Goal: Information Seeking & Learning: Learn about a topic

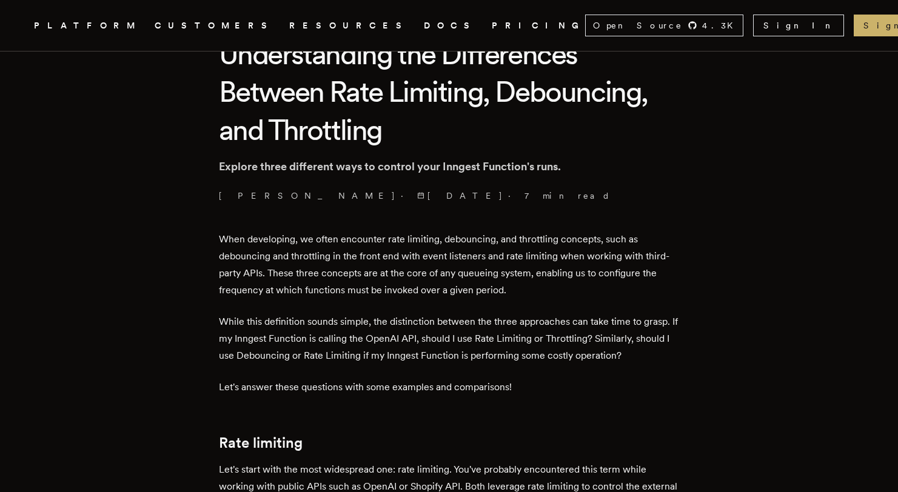
scroll to position [346, 0]
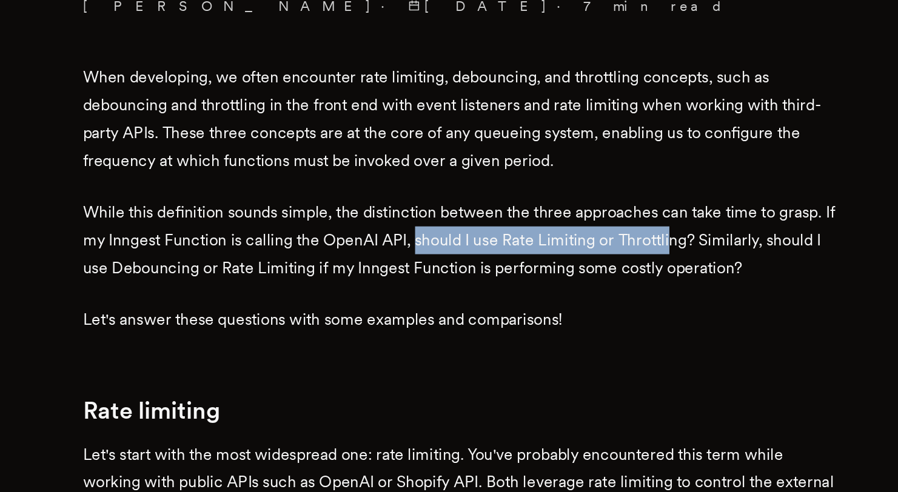
drag, startPoint x: 432, startPoint y: 309, endPoint x: 588, endPoint y: 310, distance: 155.9
click at [588, 310] on p "While this definition sounds simple, the distinction between the three approach…" at bounding box center [449, 309] width 461 height 51
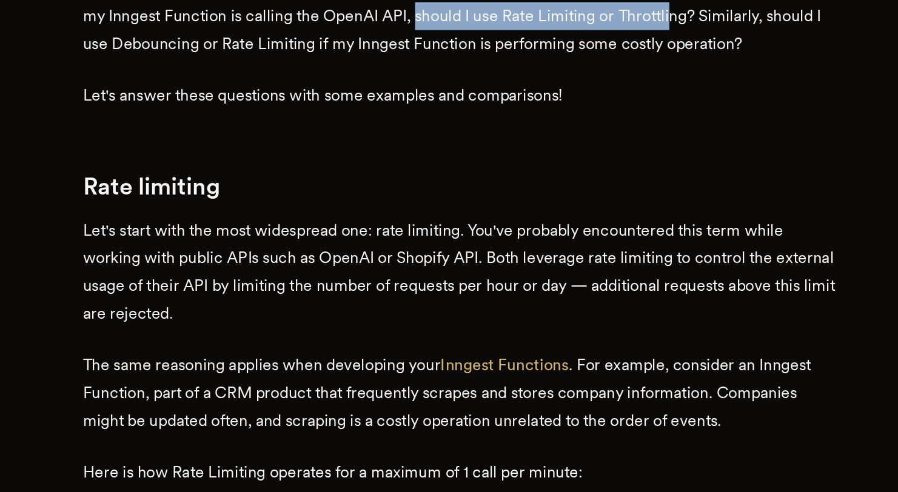
scroll to position [485, 0]
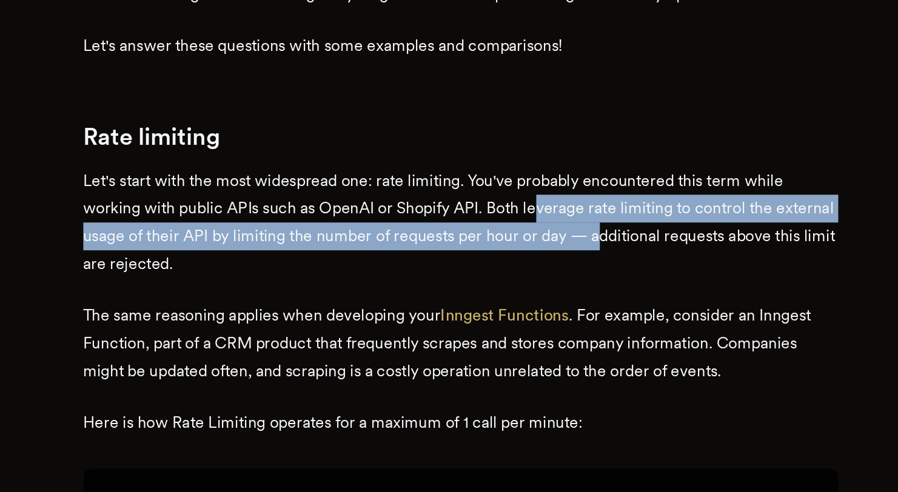
drag, startPoint x: 502, startPoint y: 320, endPoint x: 575, endPoint y: 332, distance: 73.8
click at [575, 332] on p "Let's start with the most widespread one: rate limiting. You've probably encoun…" at bounding box center [449, 328] width 461 height 68
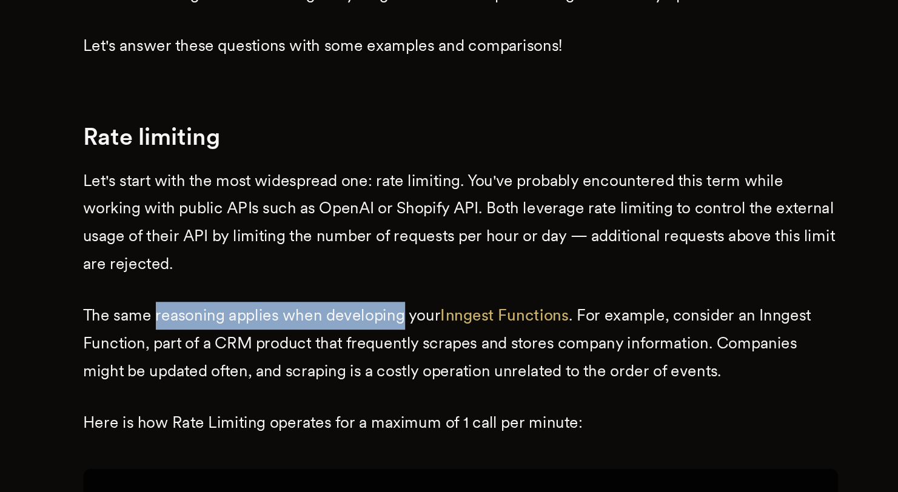
drag, startPoint x: 268, startPoint y: 390, endPoint x: 417, endPoint y: 387, distance: 148.6
click at [417, 387] on p "The same reasoning applies when developing your Inngest Functions . For example…" at bounding box center [449, 401] width 461 height 51
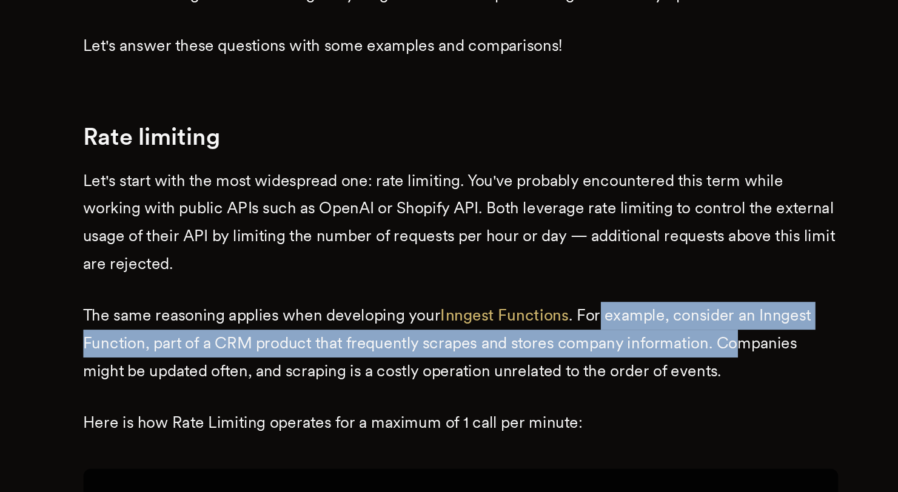
drag, startPoint x: 539, startPoint y: 386, endPoint x: 621, endPoint y: 405, distance: 84.7
click at [621, 405] on p "The same reasoning applies when developing your Inngest Functions . For example…" at bounding box center [449, 401] width 461 height 51
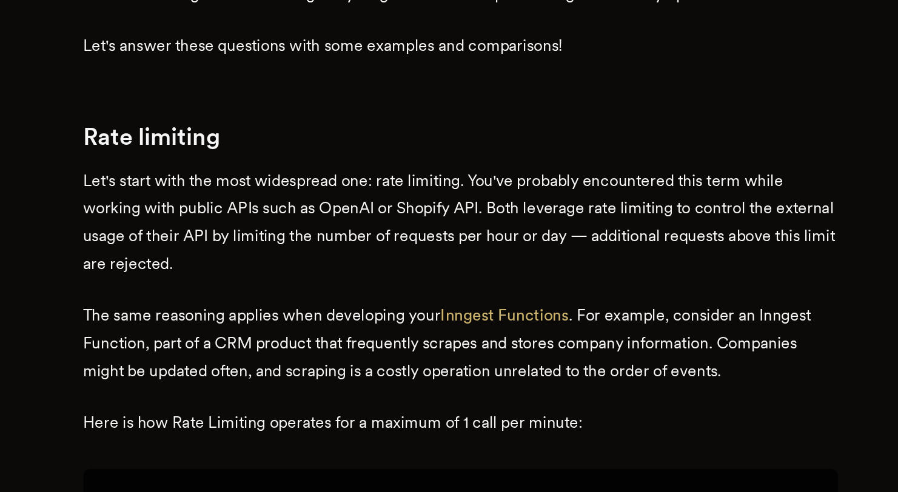
click at [371, 412] on p "The same reasoning applies when developing your Inngest Functions . For example…" at bounding box center [449, 401] width 461 height 51
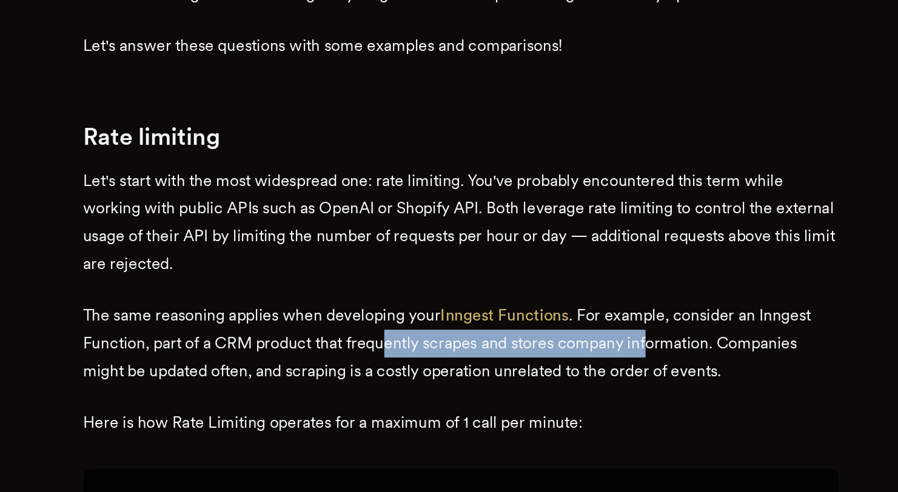
drag, startPoint x: 408, startPoint y: 403, endPoint x: 567, endPoint y: 404, distance: 158.9
click at [567, 404] on p "The same reasoning applies when developing your Inngest Functions . For example…" at bounding box center [449, 401] width 461 height 51
click at [568, 404] on p "The same reasoning applies when developing your Inngest Functions . For example…" at bounding box center [449, 401] width 461 height 51
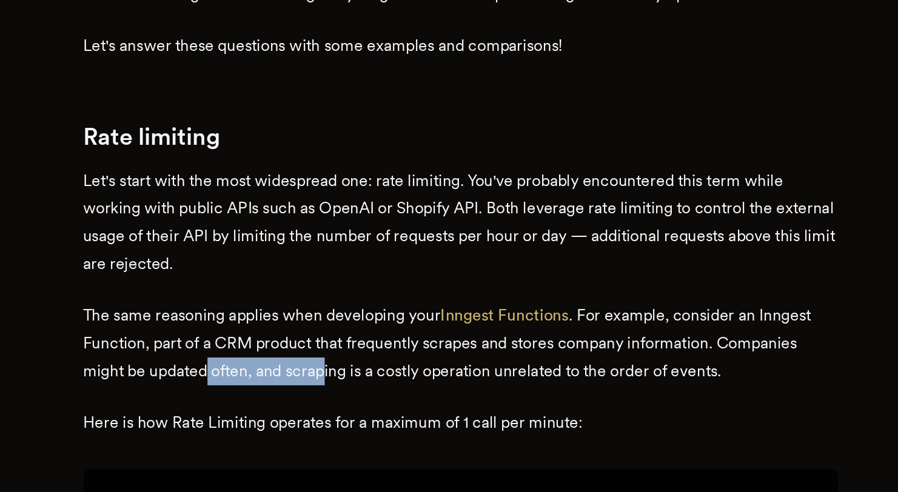
drag, startPoint x: 298, startPoint y: 418, endPoint x: 369, endPoint y: 417, distance: 71.0
click at [369, 417] on p "The same reasoning applies when developing your Inngest Functions . For example…" at bounding box center [449, 401] width 461 height 51
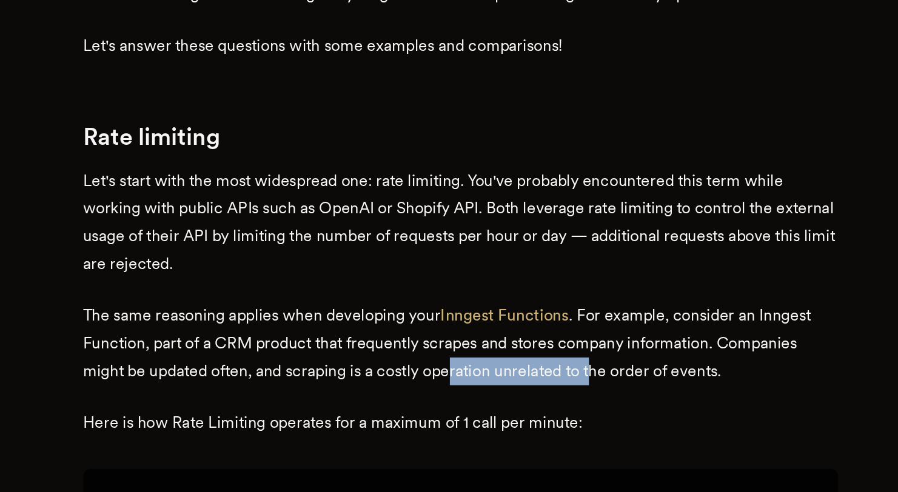
drag, startPoint x: 534, startPoint y: 420, endPoint x: 449, endPoint y: 421, distance: 84.3
click at [449, 421] on p "The same reasoning applies when developing your Inngest Functions . For example…" at bounding box center [449, 401] width 461 height 51
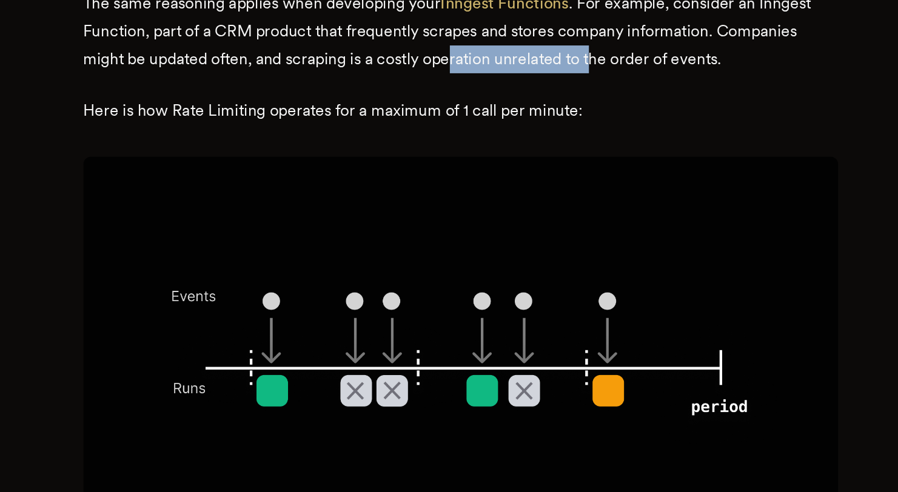
scroll to position [700, 0]
